Goal: Information Seeking & Learning: Find specific fact

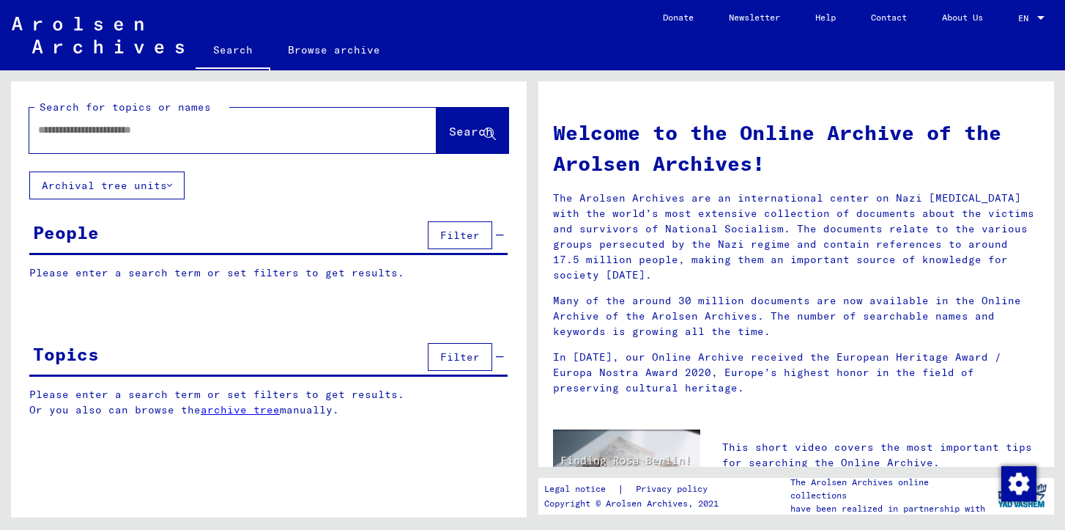
click at [164, 147] on div at bounding box center [232, 130] width 407 height 45
click at [160, 138] on div at bounding box center [210, 130] width 363 height 33
click at [165, 133] on input "text" at bounding box center [215, 129] width 355 height 15
click at [220, 124] on input "text" at bounding box center [215, 129] width 355 height 15
type input "**********"
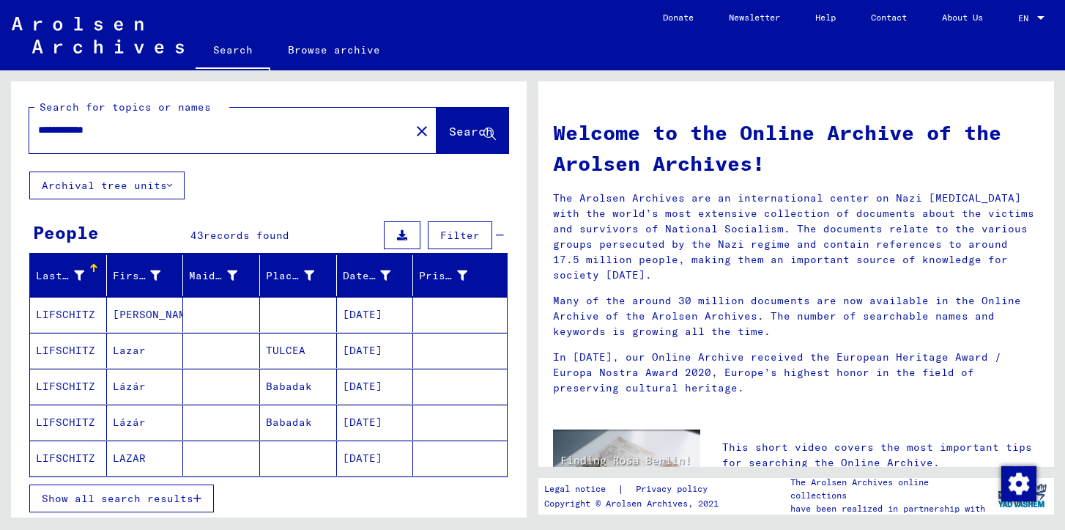
click at [193, 498] on icon "button" at bounding box center [197, 498] width 8 height 10
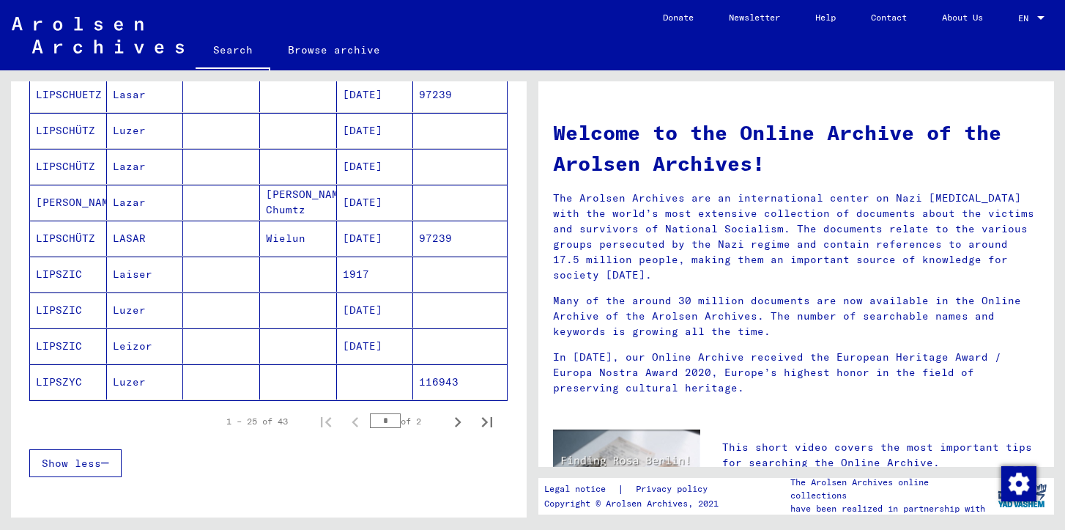
scroll to position [854, 0]
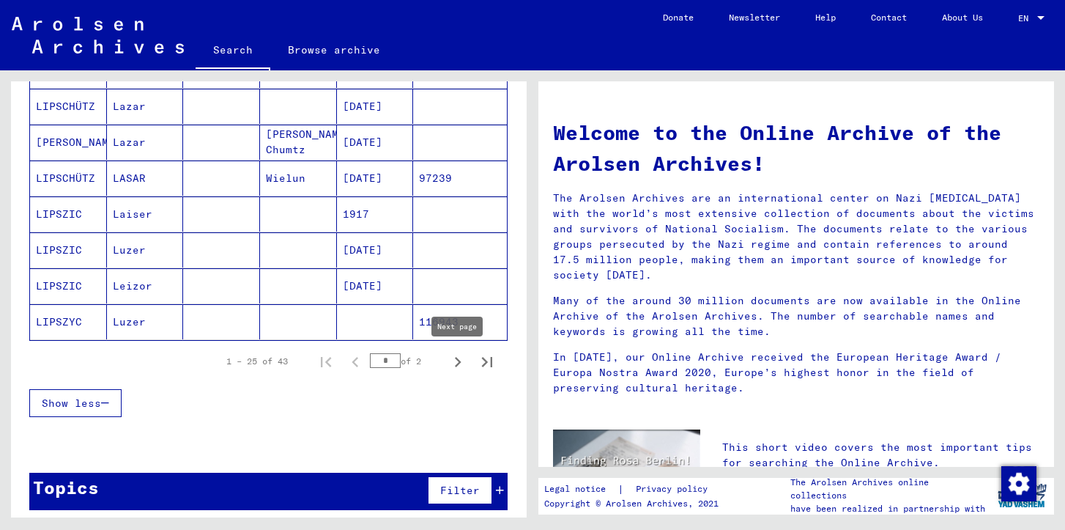
click at [461, 363] on icon "Next page" at bounding box center [458, 362] width 21 height 21
type input "*"
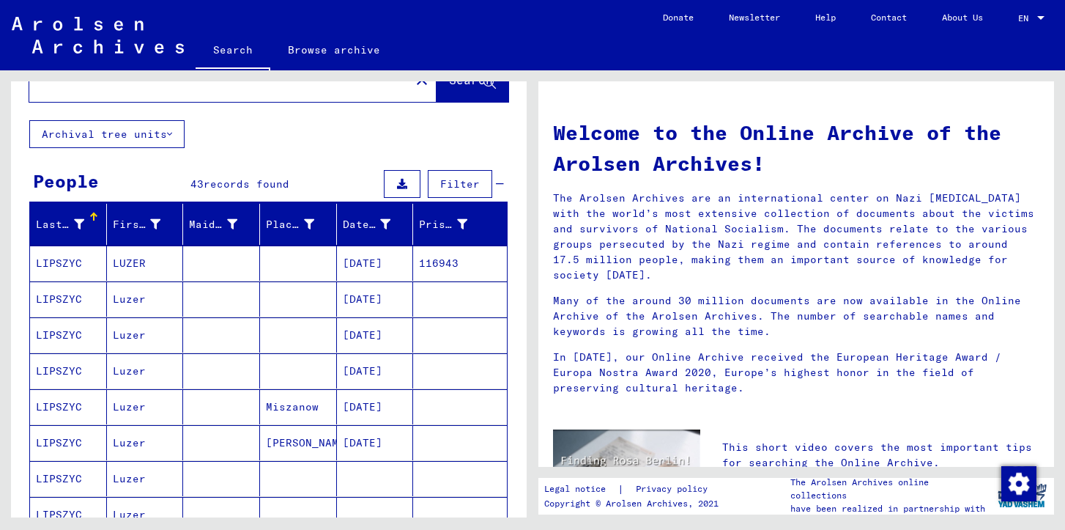
scroll to position [0, 0]
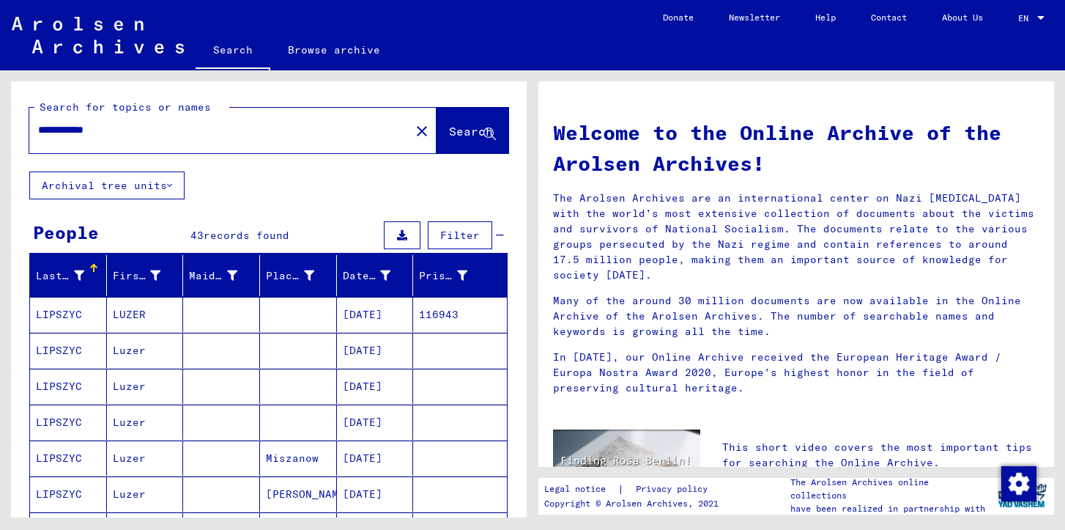
click at [103, 130] on input "**********" at bounding box center [215, 129] width 355 height 15
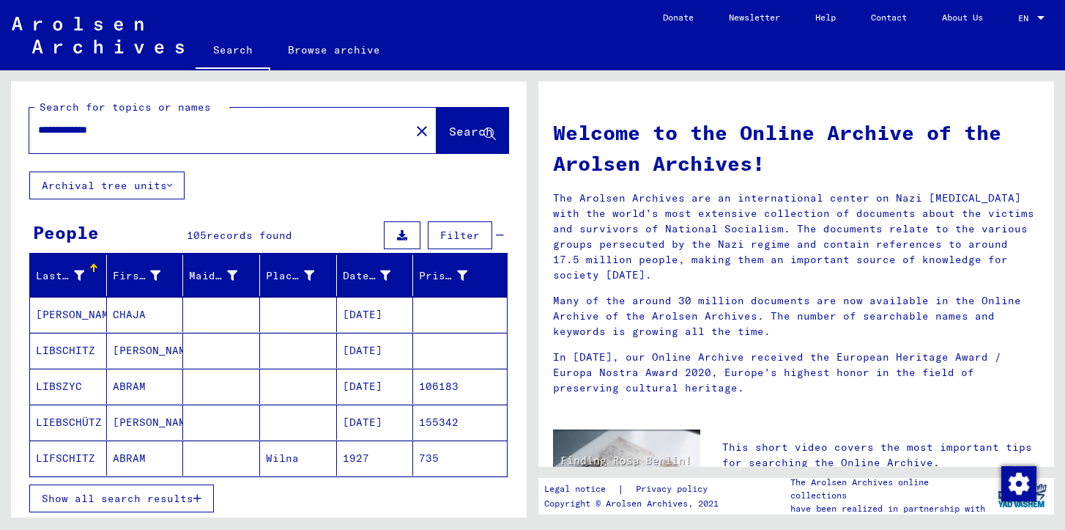
click at [191, 501] on span "Show all search results" at bounding box center [118, 498] width 152 height 13
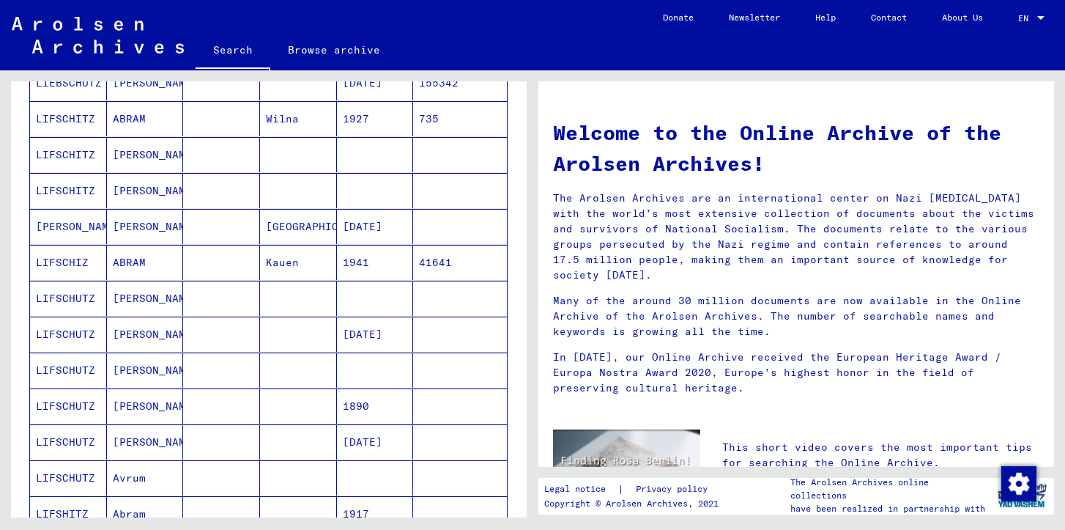
scroll to position [346, 0]
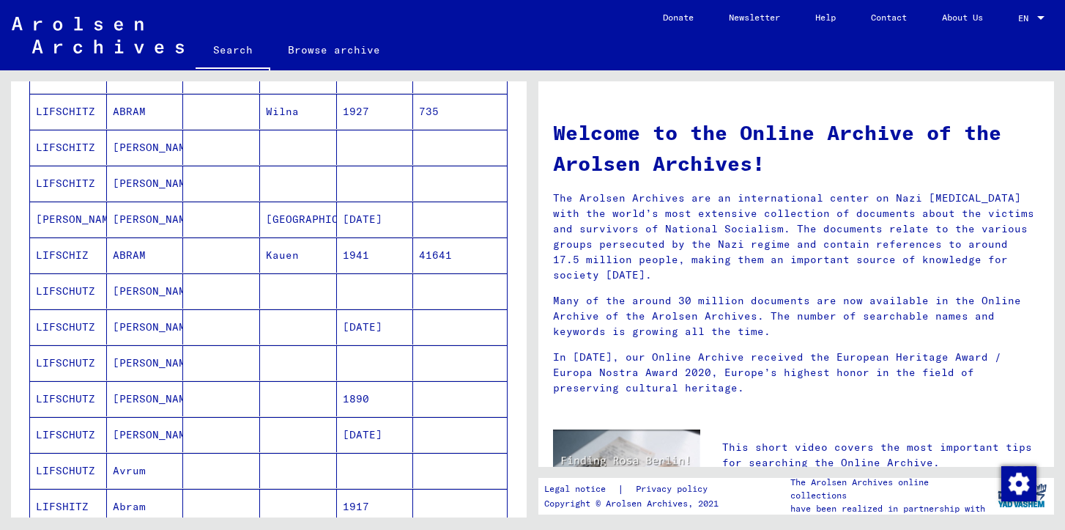
click at [142, 327] on mat-cell "[PERSON_NAME]" at bounding box center [145, 326] width 77 height 35
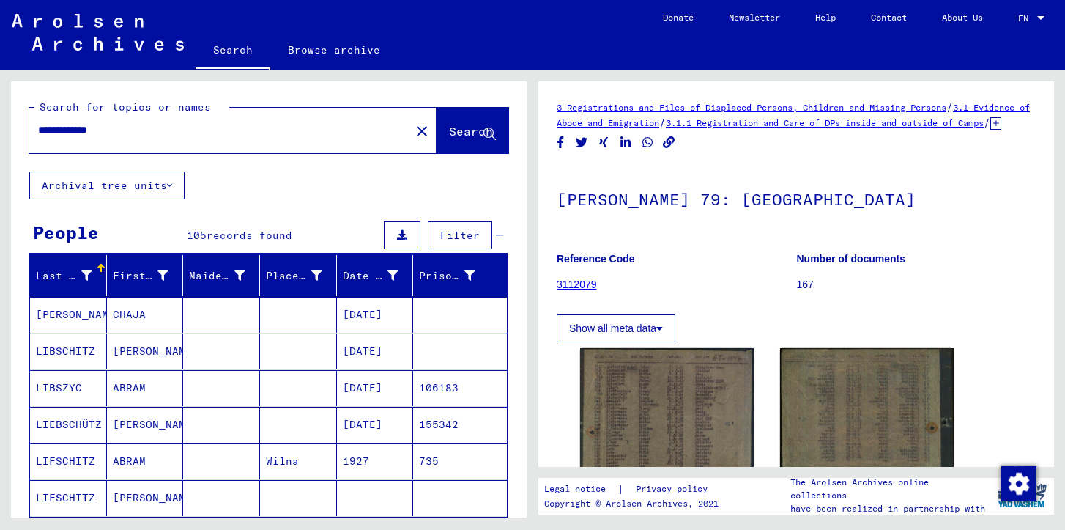
click at [108, 133] on input "**********" at bounding box center [219, 129] width 363 height 15
click at [159, 351] on mat-cell "[PERSON_NAME]" at bounding box center [145, 351] width 77 height 36
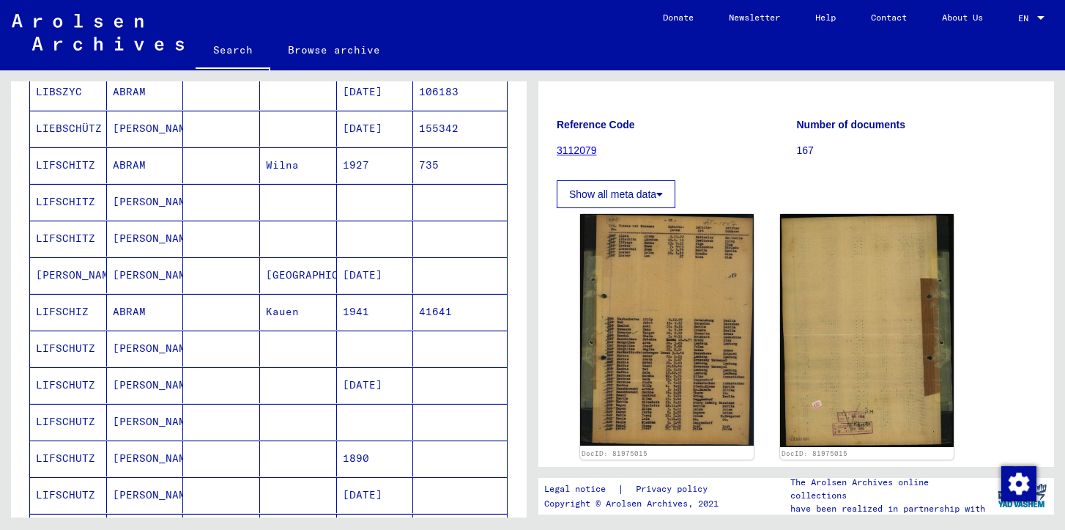
scroll to position [320, 0]
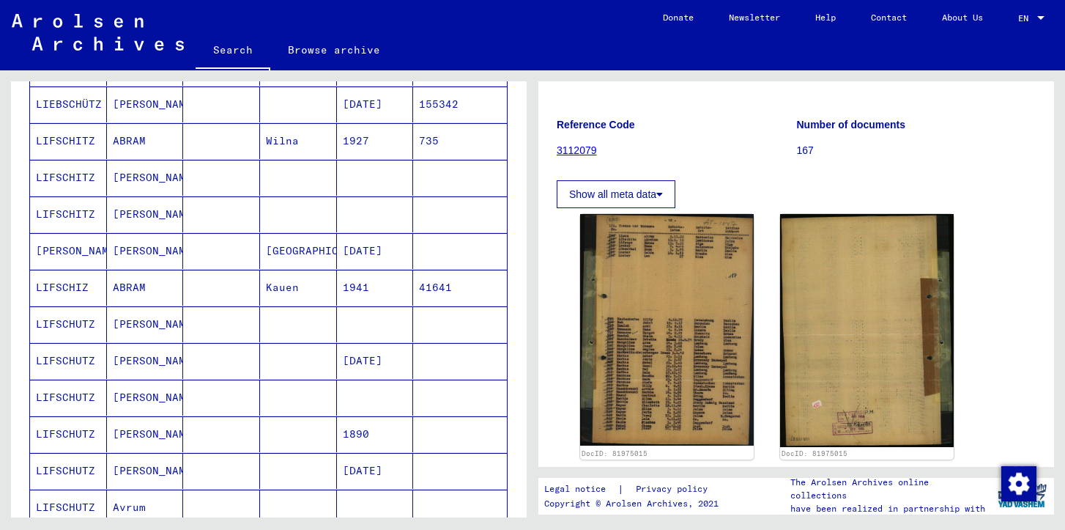
click at [374, 362] on mat-cell "[DATE]" at bounding box center [375, 361] width 77 height 36
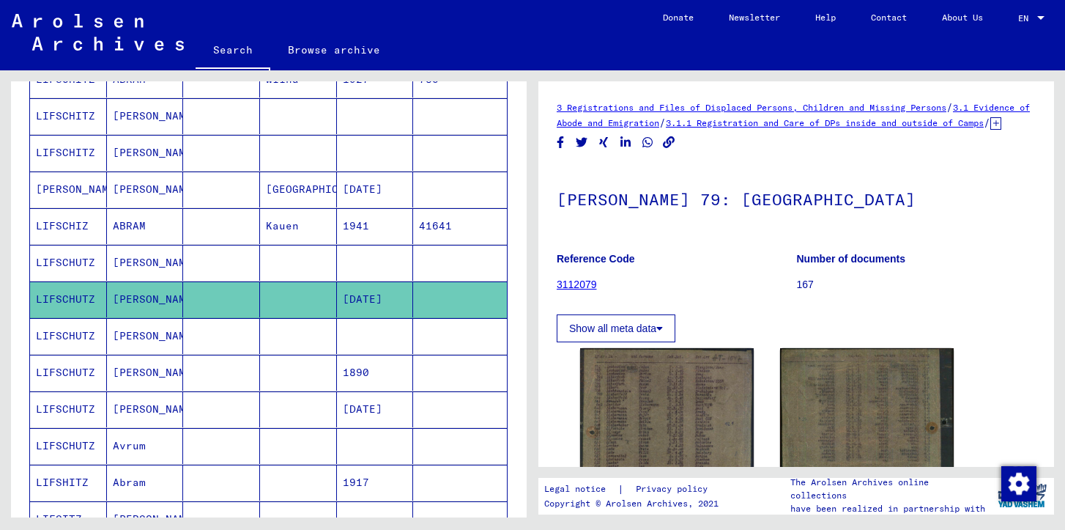
scroll to position [434, 0]
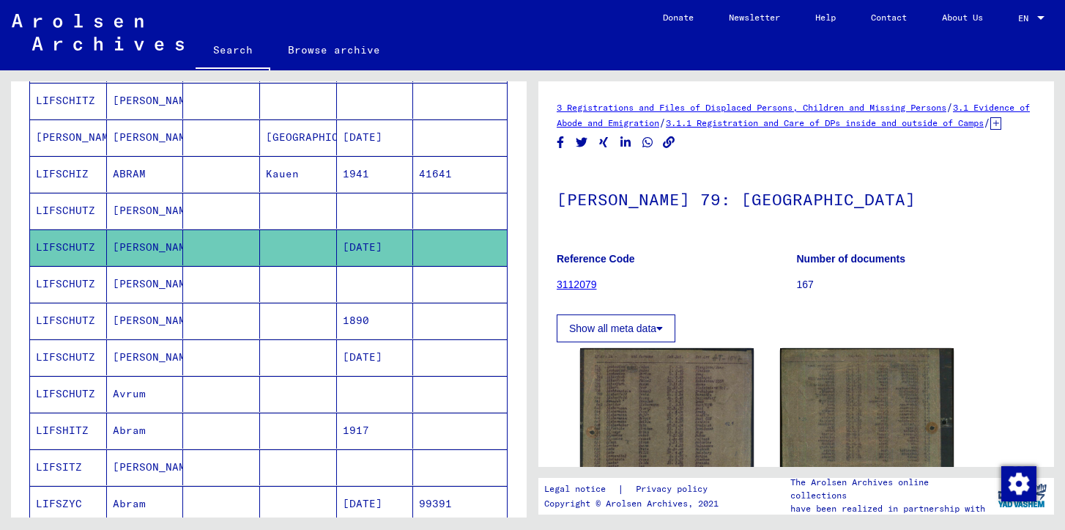
click at [374, 362] on mat-cell "[DATE]" at bounding box center [375, 357] width 77 height 36
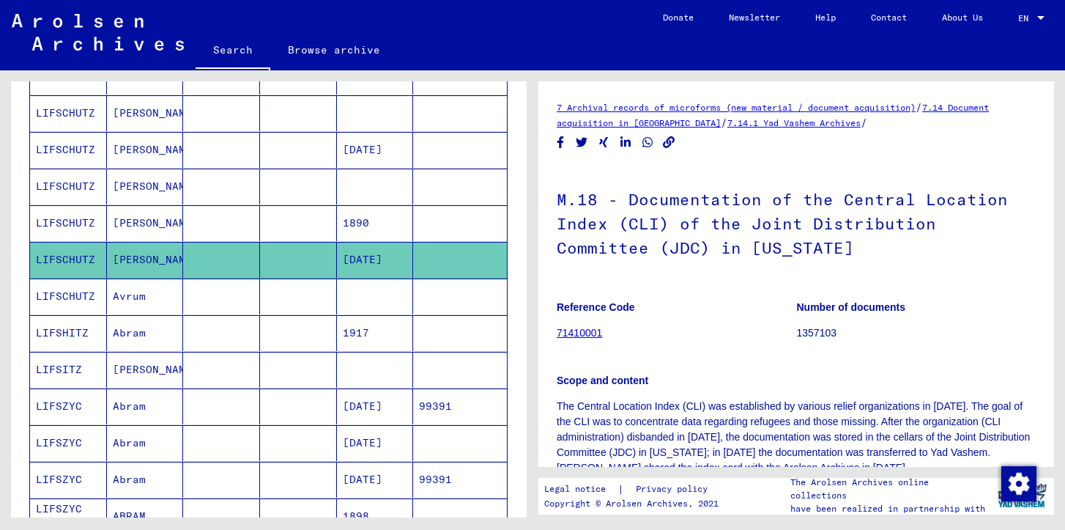
scroll to position [622, 0]
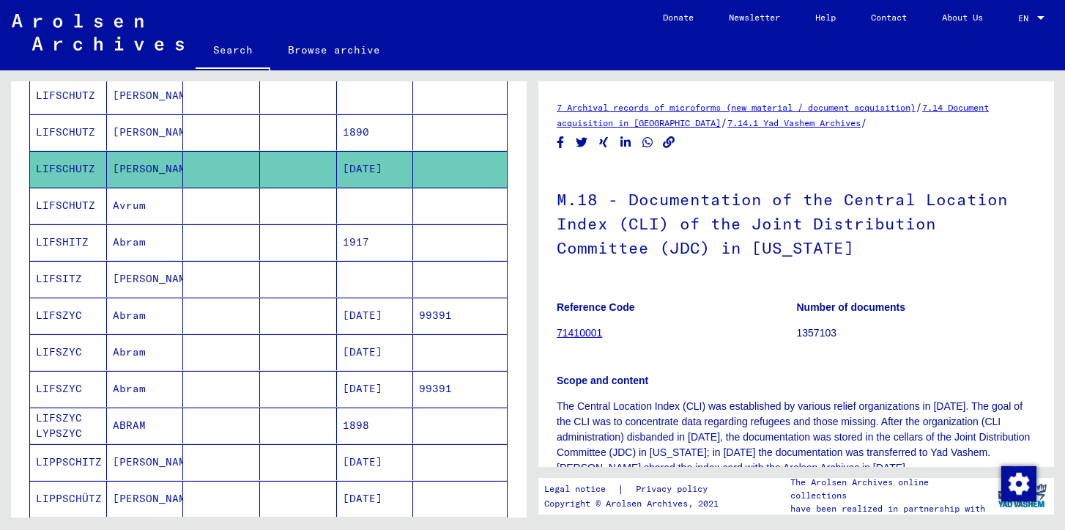
click at [374, 330] on mat-cell "[DATE]" at bounding box center [375, 315] width 77 height 36
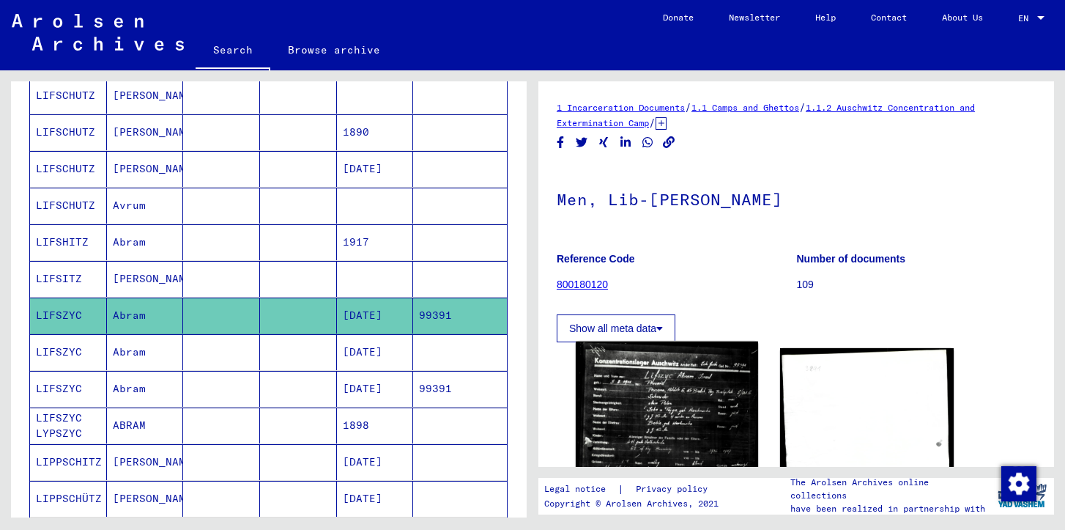
click at [672, 397] on img at bounding box center [667, 477] width 182 height 273
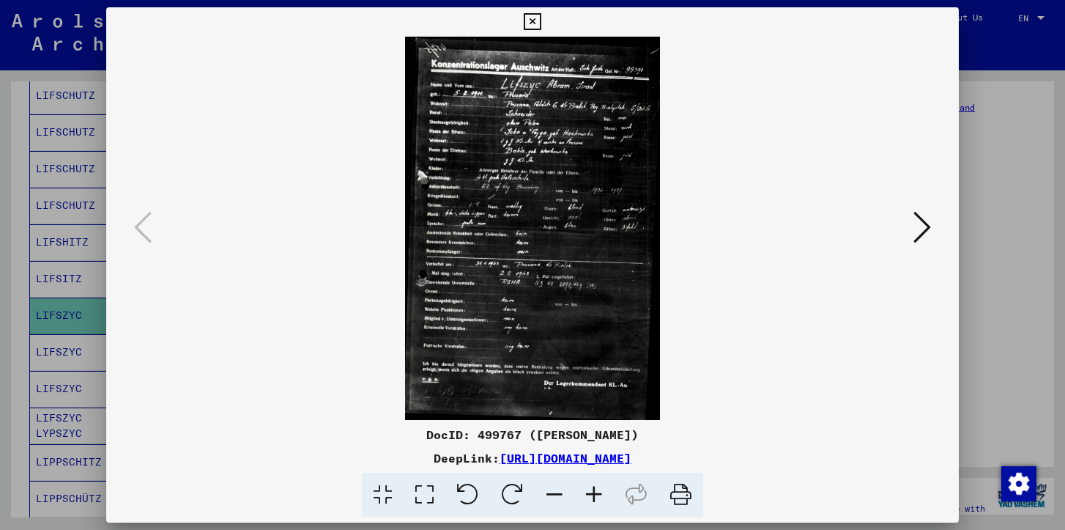
click at [533, 25] on icon at bounding box center [532, 22] width 17 height 18
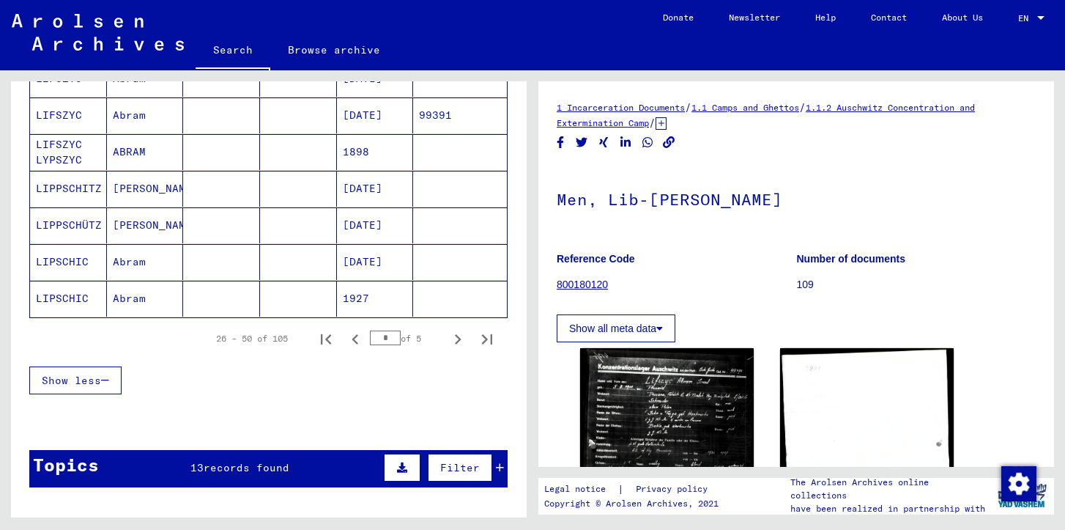
scroll to position [908, 0]
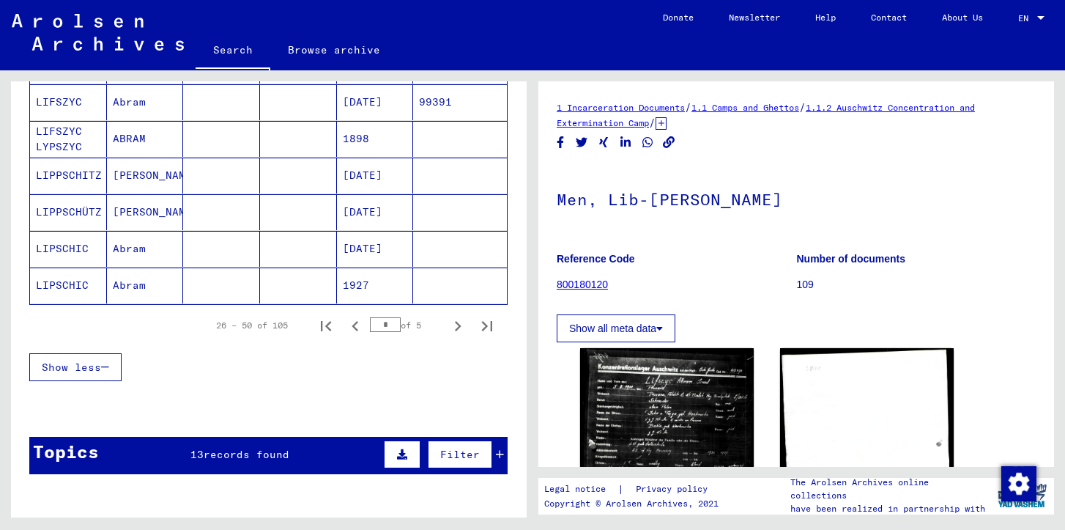
click at [501, 460] on div "Filter" at bounding box center [442, 454] width 124 height 35
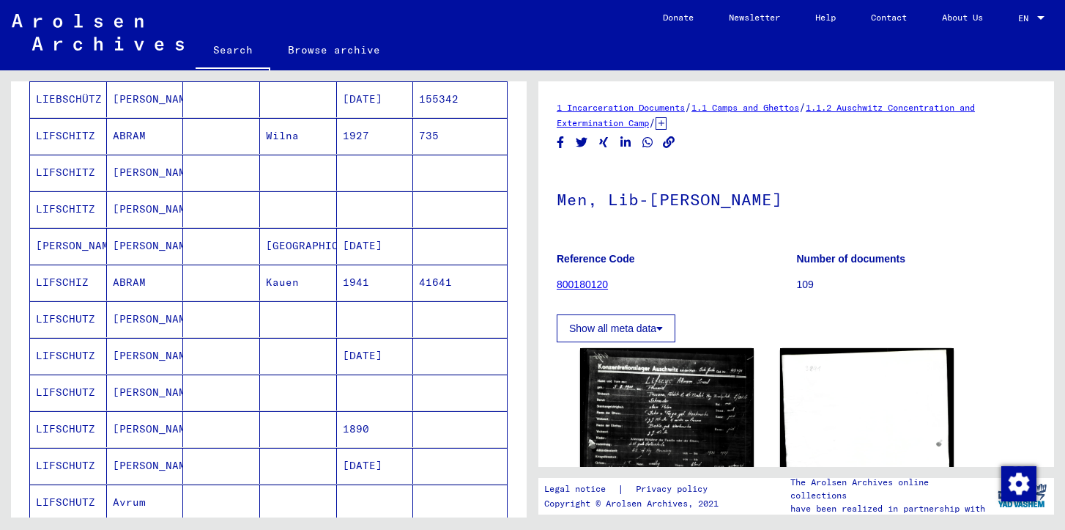
scroll to position [0, 0]
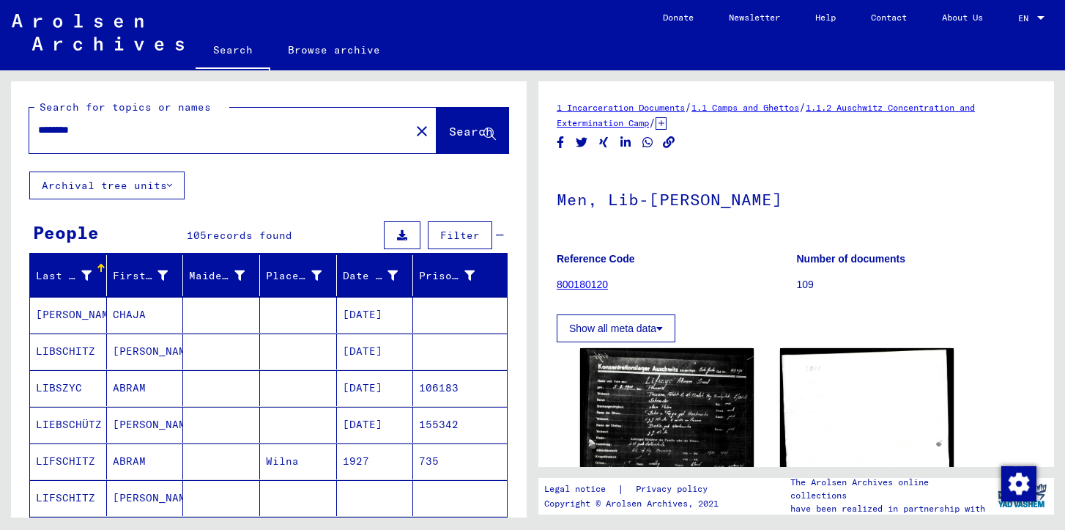
click at [102, 133] on input "*******" at bounding box center [219, 129] width 363 height 15
type input "**********"
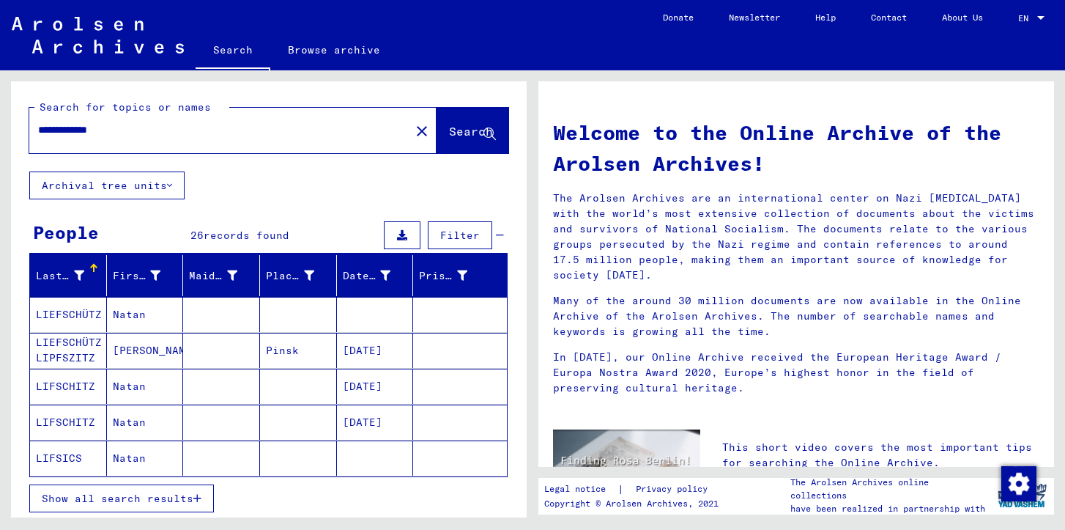
drag, startPoint x: 174, startPoint y: 317, endPoint x: 174, endPoint y: 325, distance: 8.1
click at [174, 325] on mat-cell "Natan" at bounding box center [145, 314] width 77 height 35
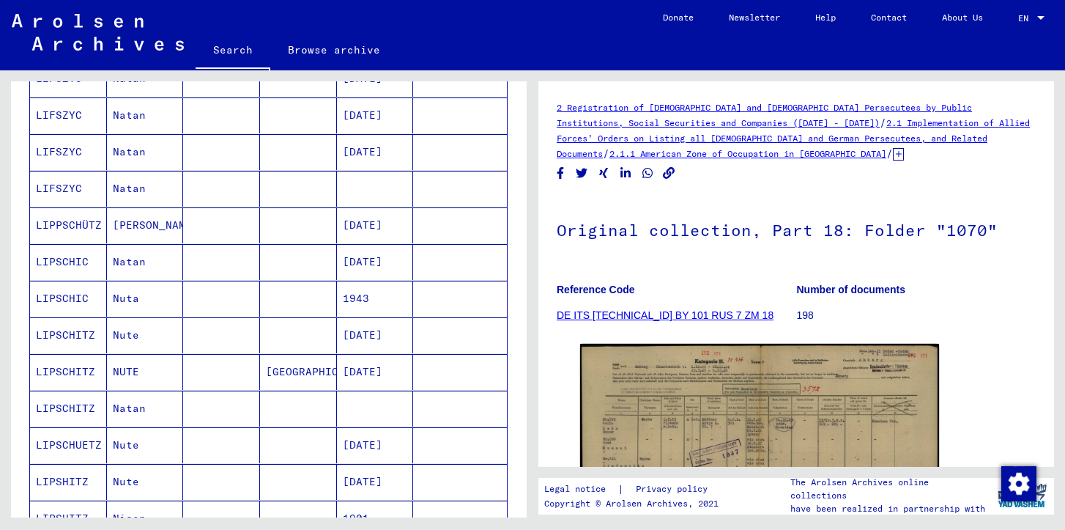
scroll to position [578, 0]
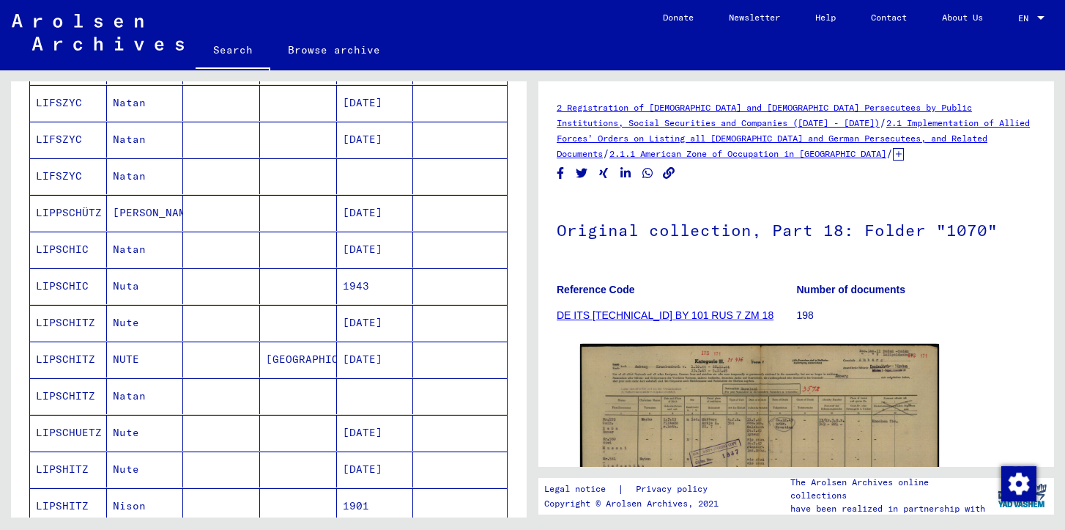
click at [138, 284] on mat-cell "Nuta" at bounding box center [145, 286] width 77 height 36
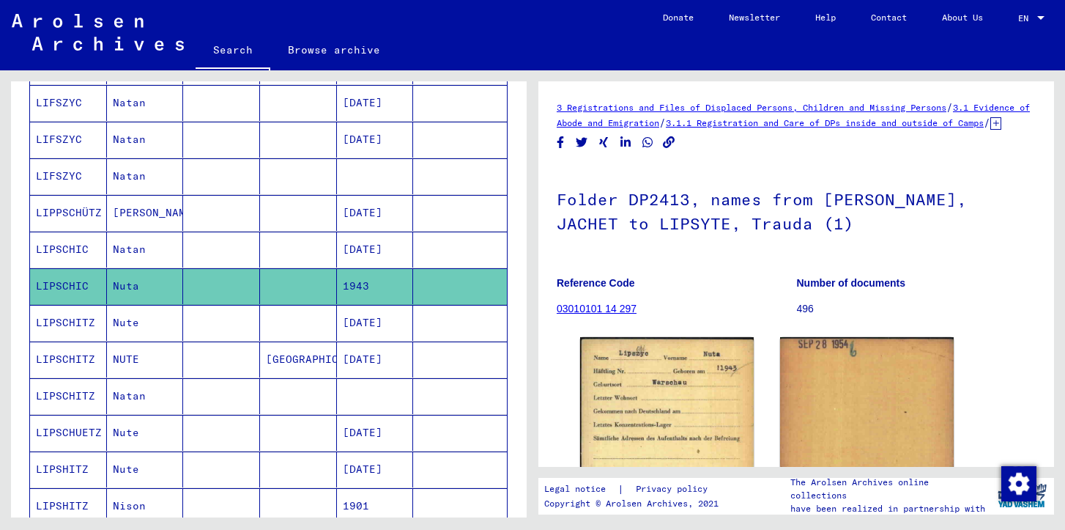
click at [166, 458] on mat-cell "Nute" at bounding box center [145, 469] width 77 height 36
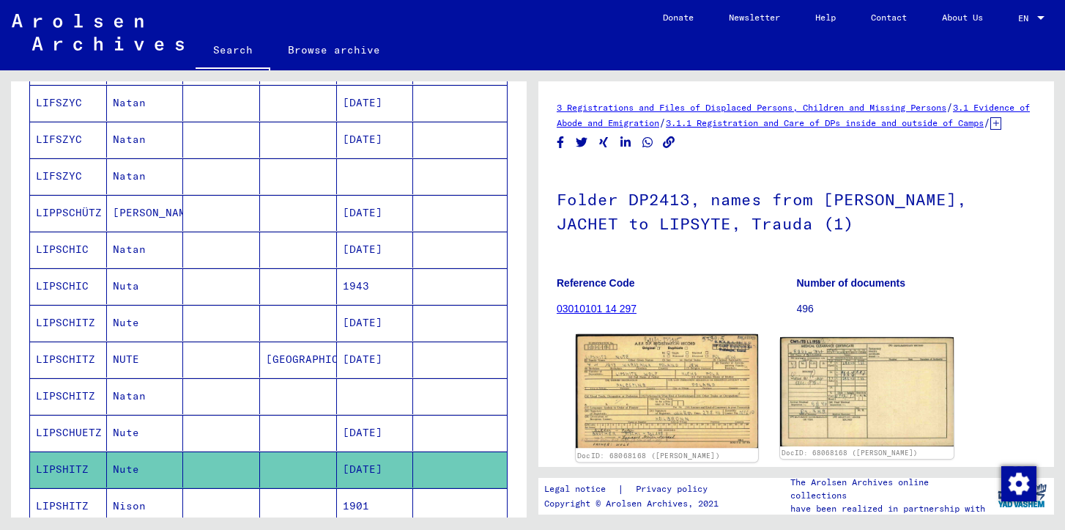
click at [617, 392] on img at bounding box center [667, 391] width 182 height 114
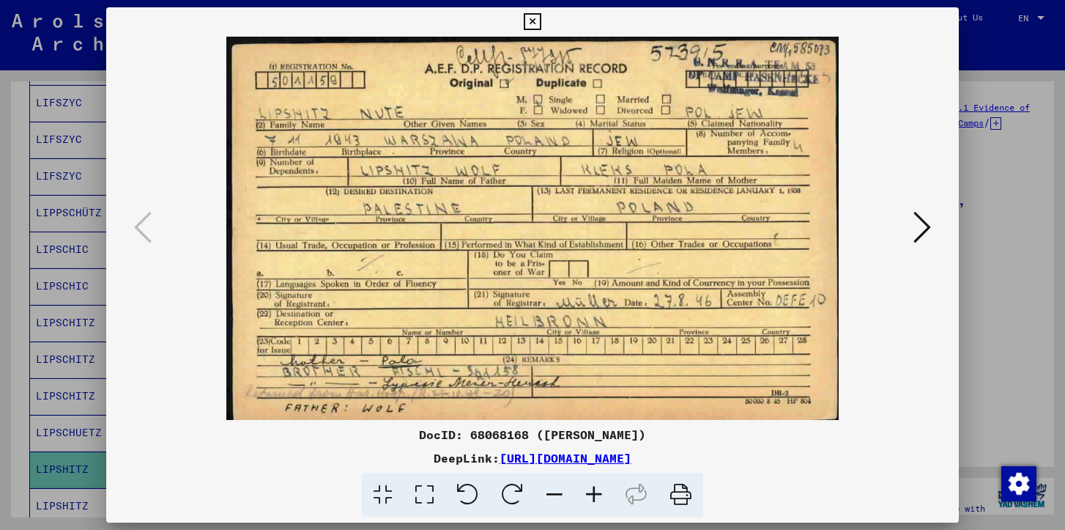
click at [535, 20] on icon at bounding box center [532, 22] width 17 height 18
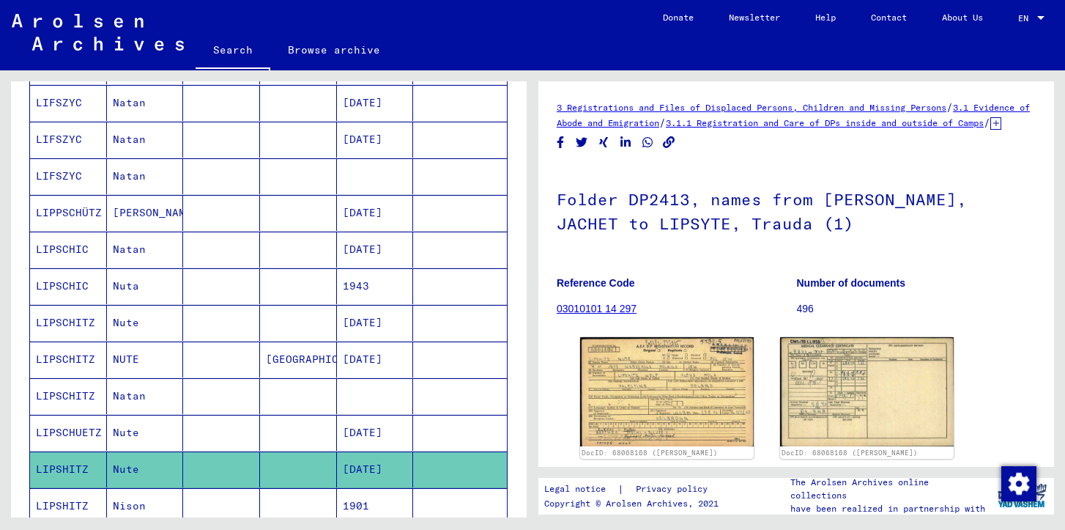
click at [218, 251] on mat-cell at bounding box center [221, 249] width 77 height 36
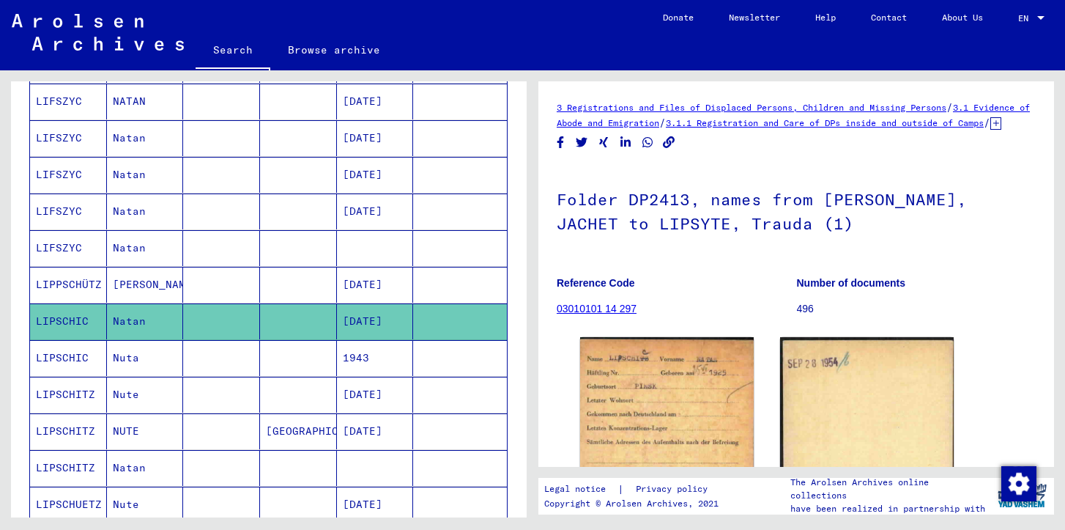
scroll to position [505, 0]
click at [354, 201] on mat-cell "[DATE]" at bounding box center [375, 212] width 77 height 36
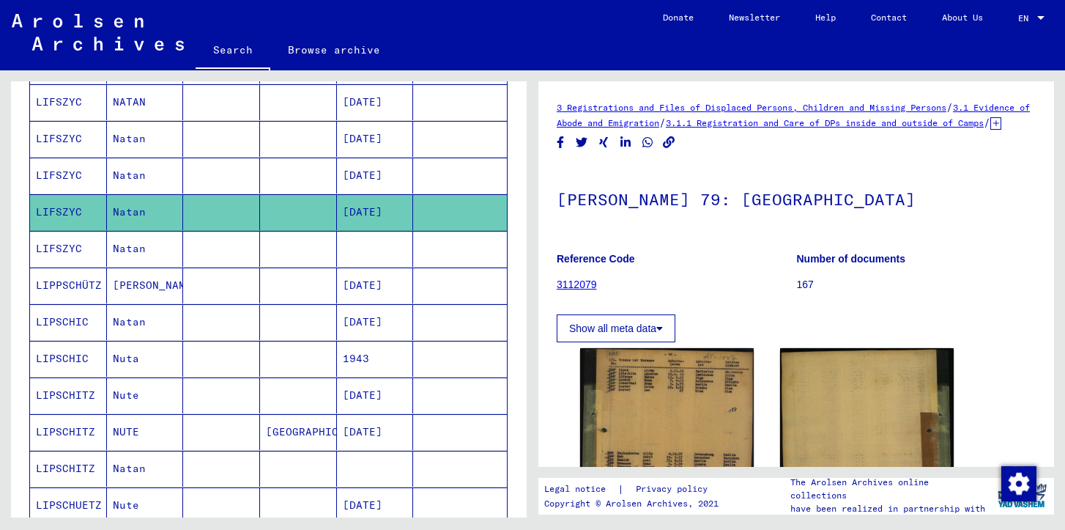
click at [356, 177] on mat-cell "[DATE]" at bounding box center [375, 175] width 77 height 36
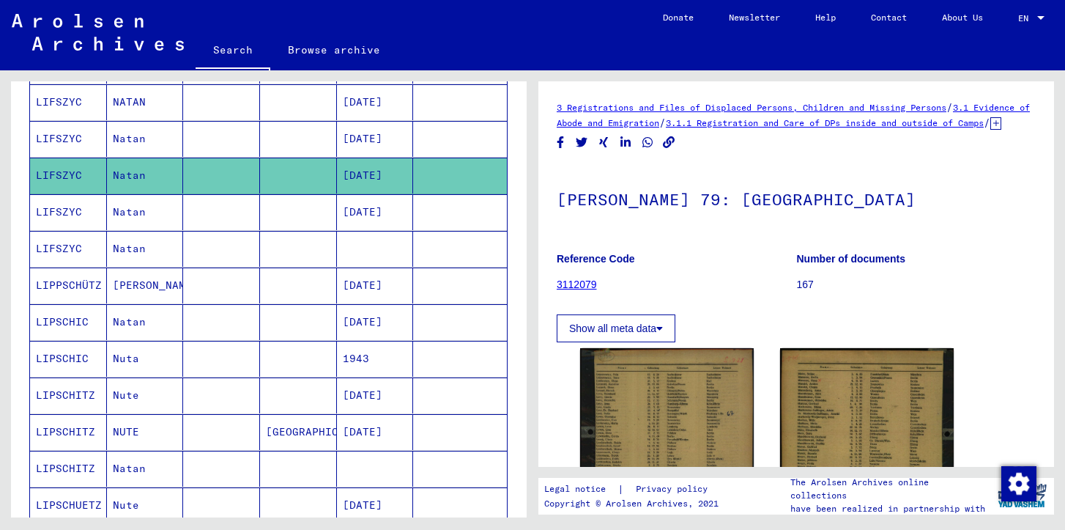
click at [353, 134] on mat-cell "[DATE]" at bounding box center [375, 139] width 77 height 36
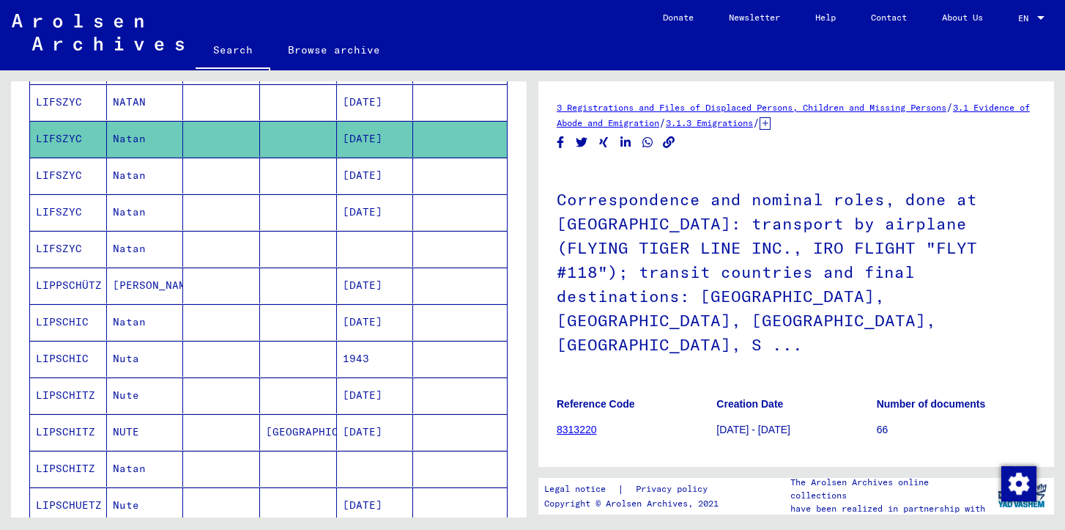
click at [354, 104] on mat-cell "[DATE]" at bounding box center [375, 102] width 77 height 36
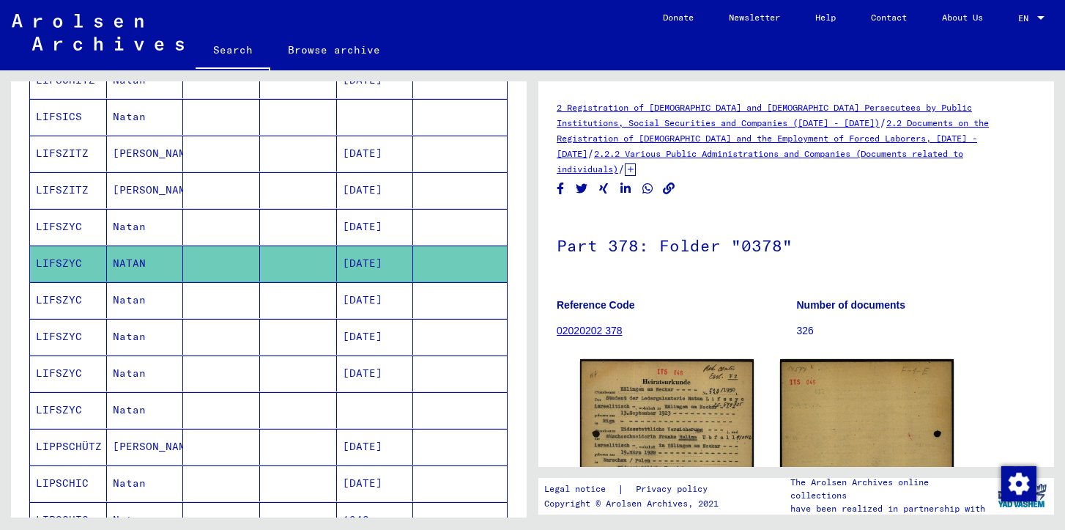
scroll to position [333, 0]
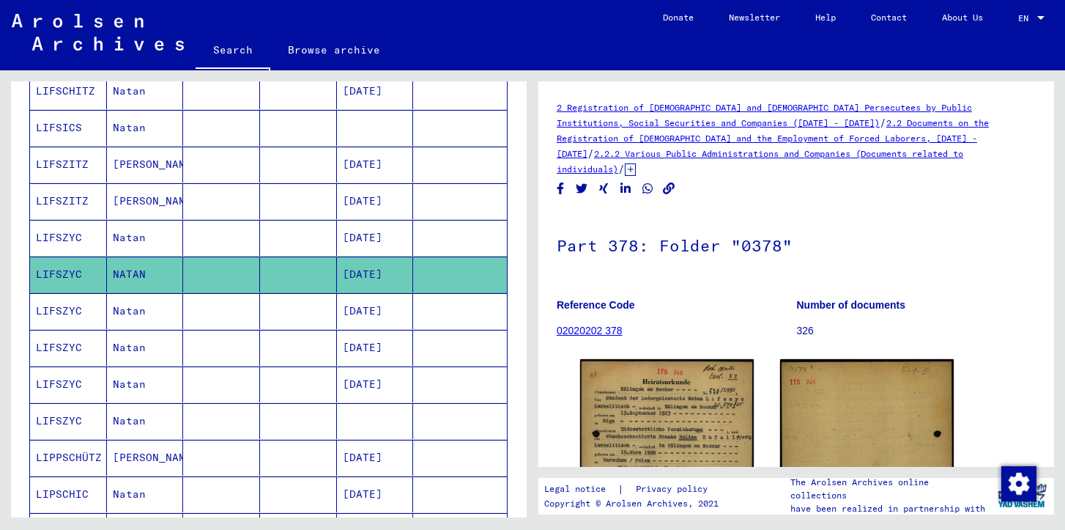
click at [363, 245] on mat-cell "[DATE]" at bounding box center [375, 238] width 77 height 36
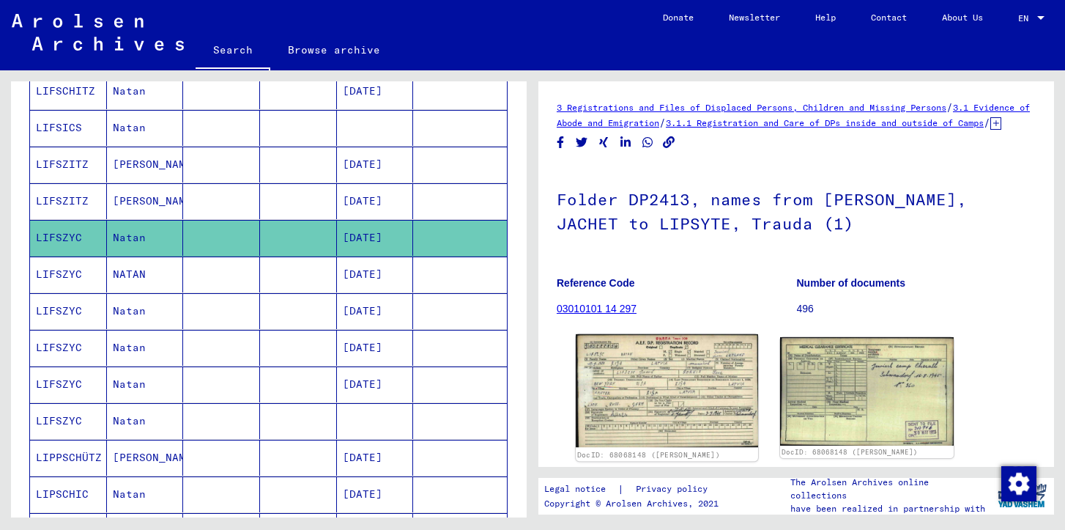
click at [650, 422] on img at bounding box center [667, 391] width 182 height 114
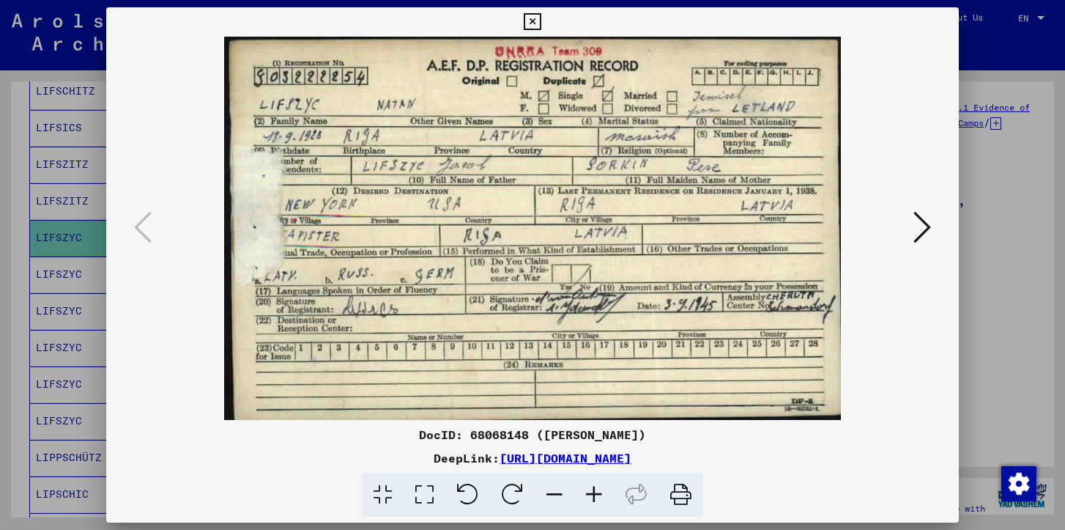
click at [956, 338] on div at bounding box center [532, 228] width 852 height 383
click at [535, 25] on icon at bounding box center [532, 22] width 17 height 18
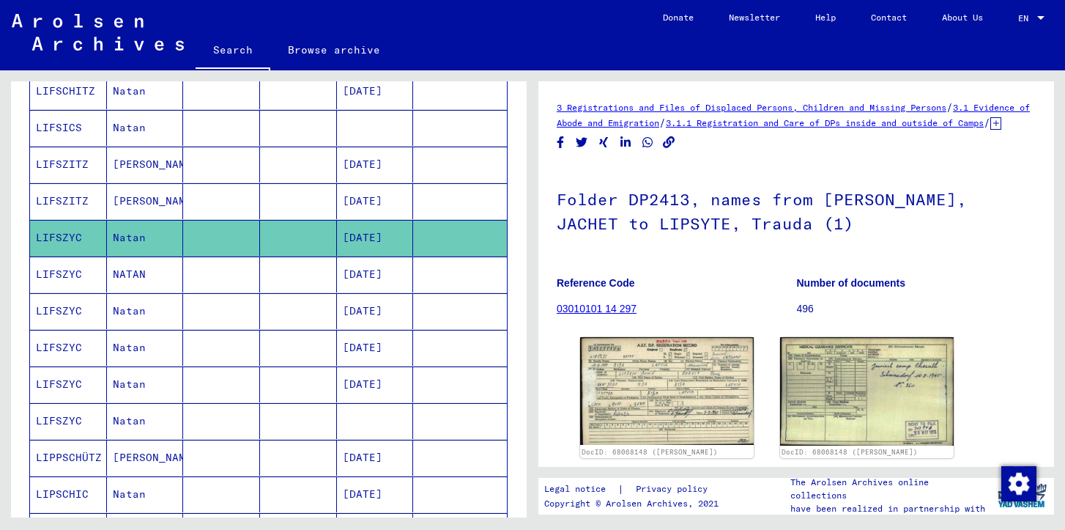
click at [374, 190] on mat-cell "[DATE]" at bounding box center [375, 201] width 77 height 36
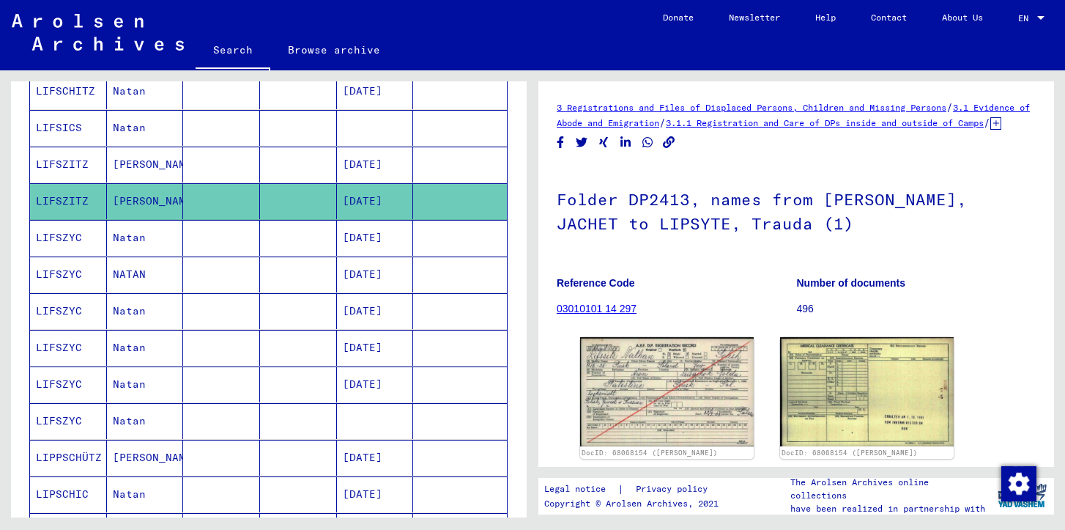
click at [568, 314] on link "03010101 14 297" at bounding box center [597, 309] width 80 height 12
click at [639, 376] on img at bounding box center [667, 391] width 182 height 115
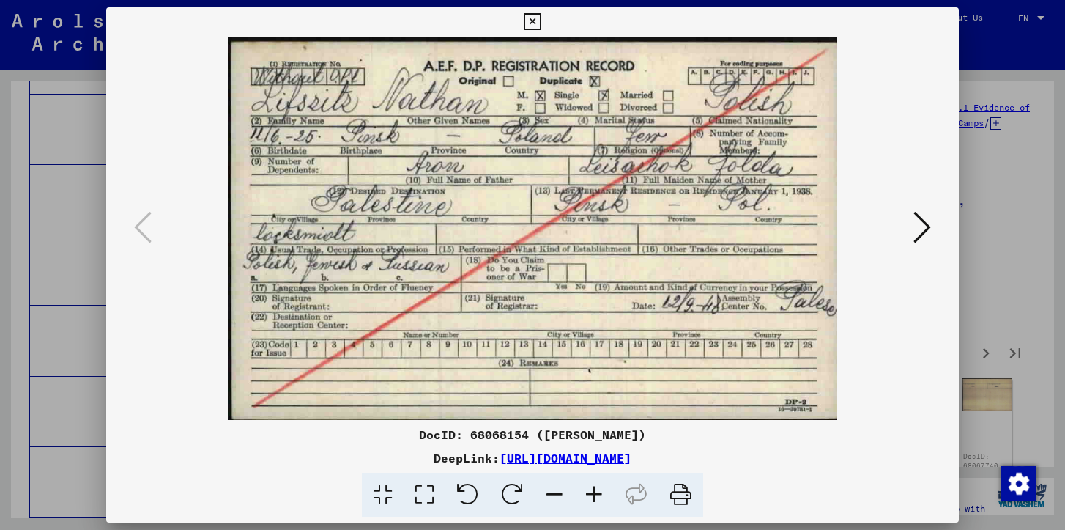
click at [530, 26] on icon at bounding box center [532, 22] width 17 height 18
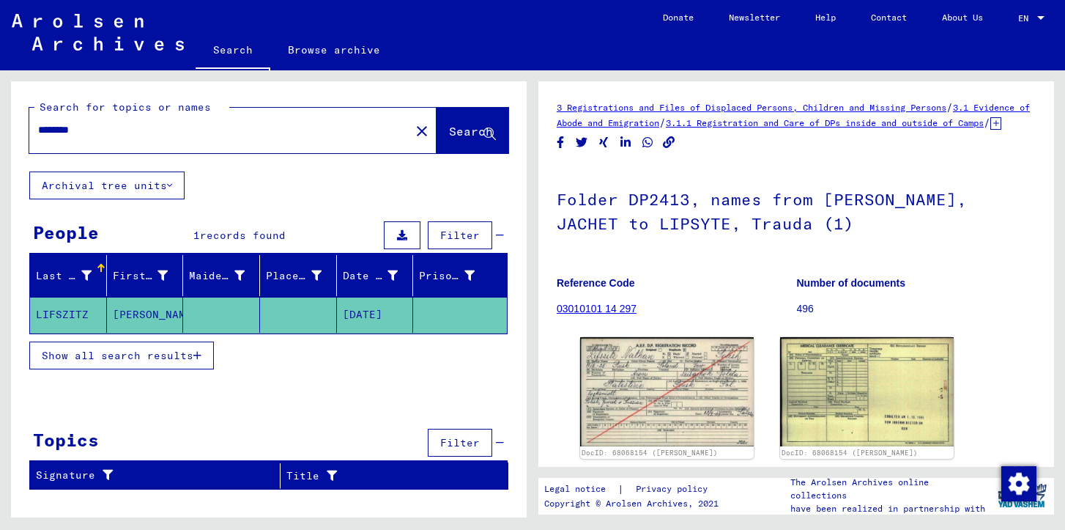
click at [127, 130] on input "********" at bounding box center [219, 129] width 363 height 15
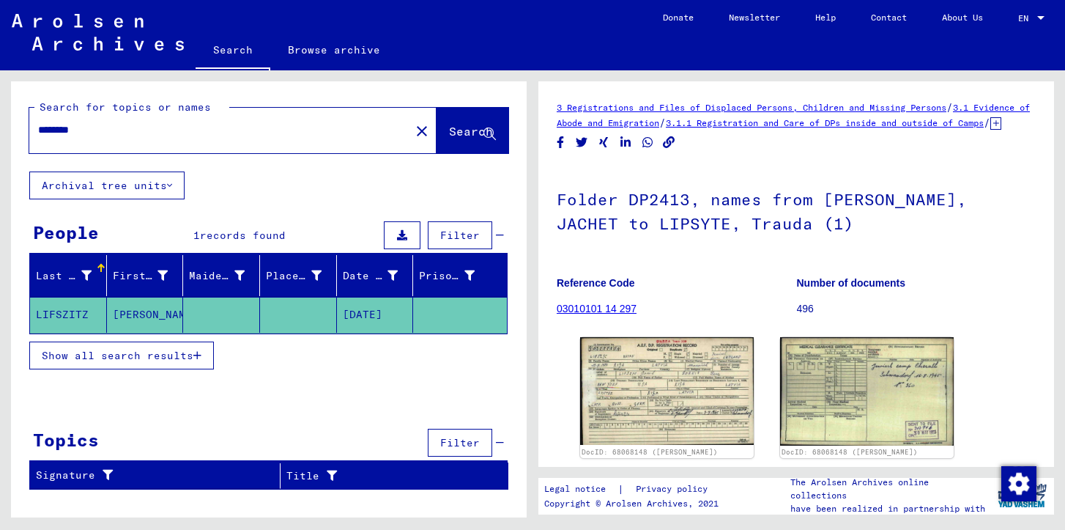
type input "**********"
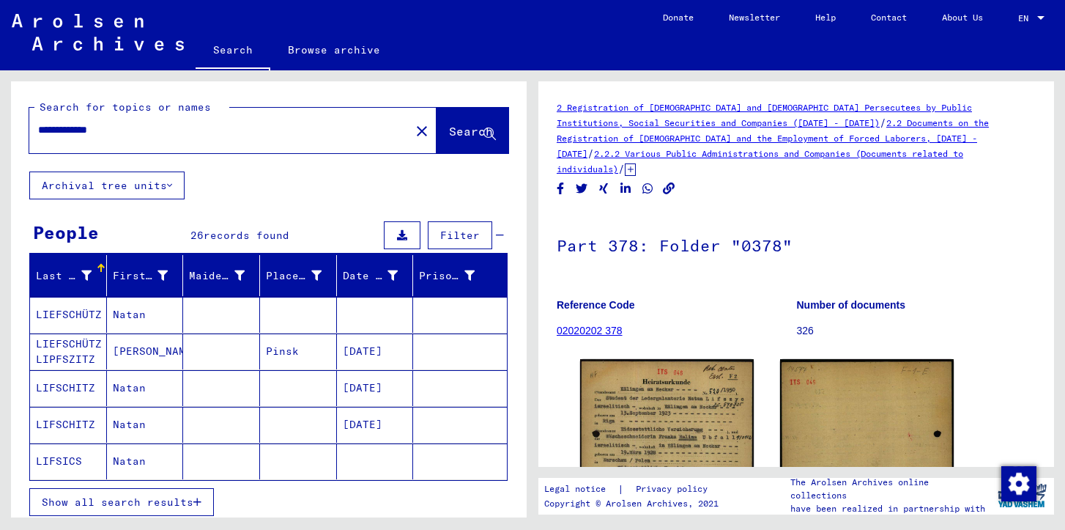
click at [196, 497] on icon "button" at bounding box center [197, 502] width 8 height 10
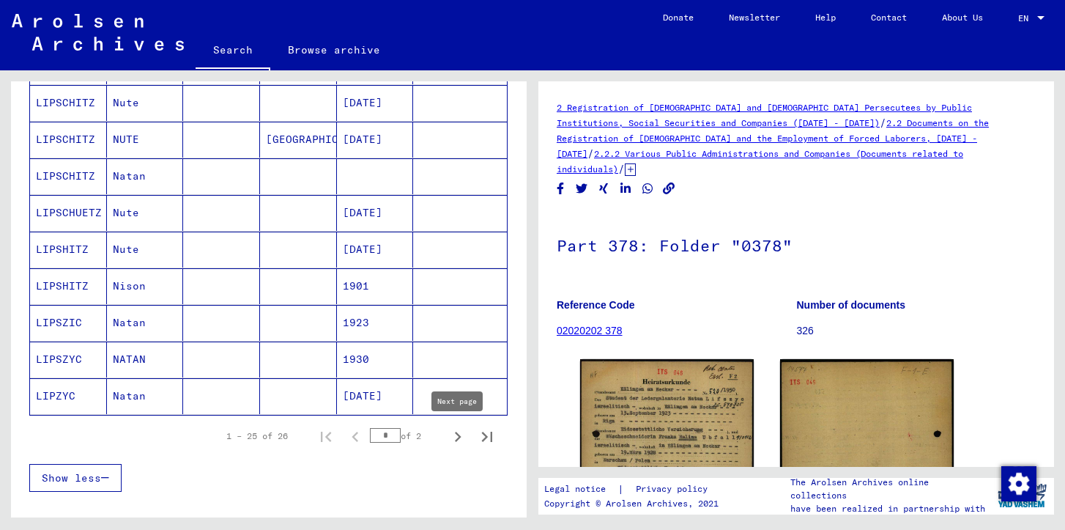
click at [454, 435] on icon "Next page" at bounding box center [458, 436] width 21 height 21
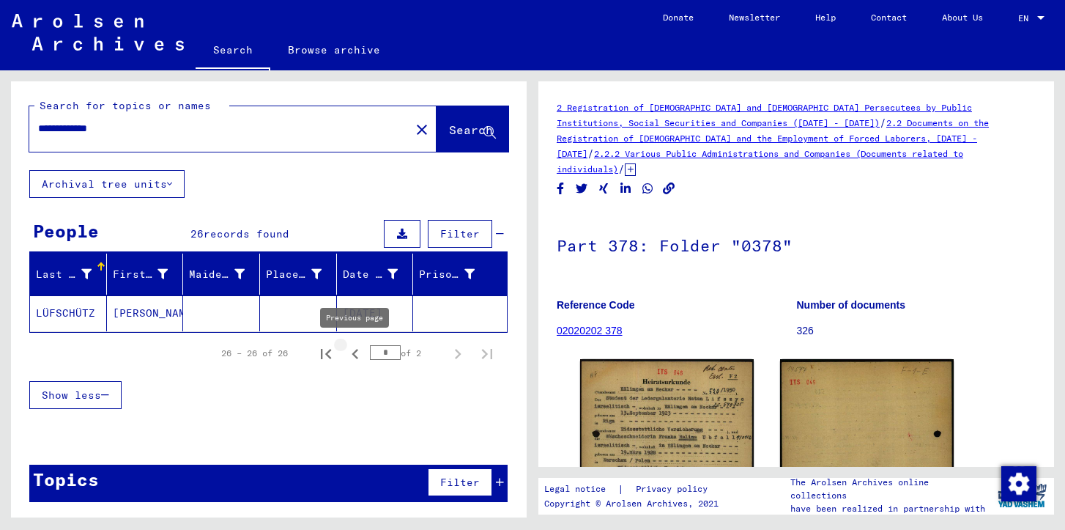
click at [353, 357] on icon "Previous page" at bounding box center [355, 354] width 21 height 21
type input "*"
